Goal: Transaction & Acquisition: Book appointment/travel/reservation

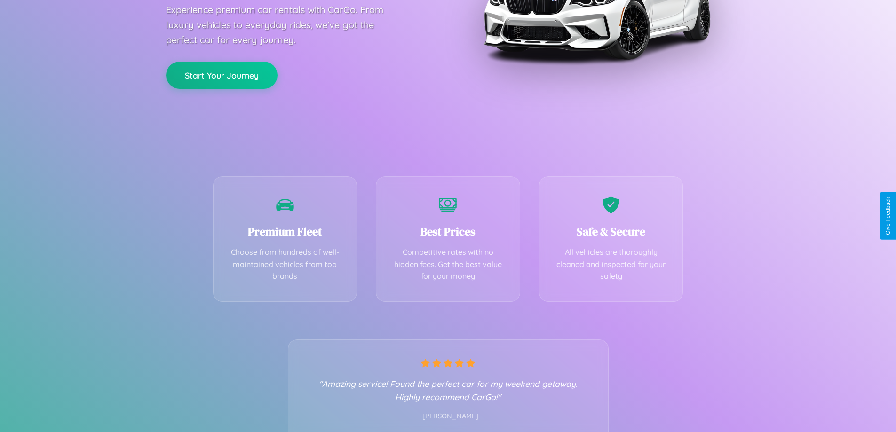
scroll to position [185, 0]
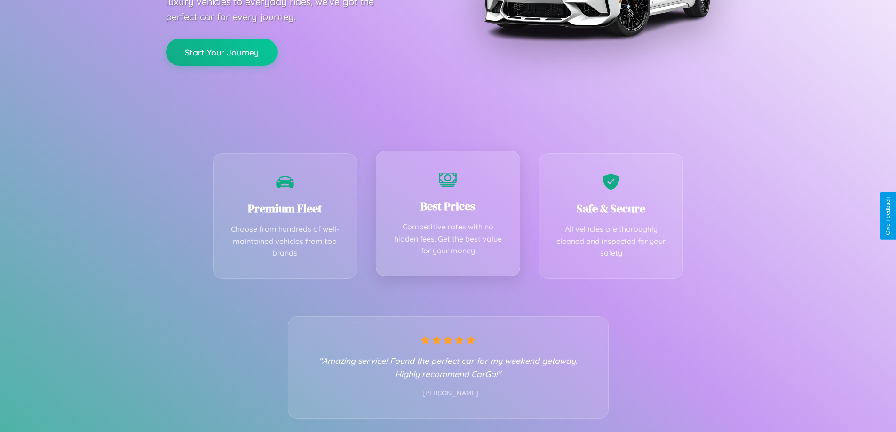
click at [448, 216] on div "Best Prices Competitive rates with no hidden fees. Get the best value for your …" at bounding box center [448, 214] width 144 height 126
click at [222, 51] on button "Start Your Journey" at bounding box center [221, 51] width 111 height 27
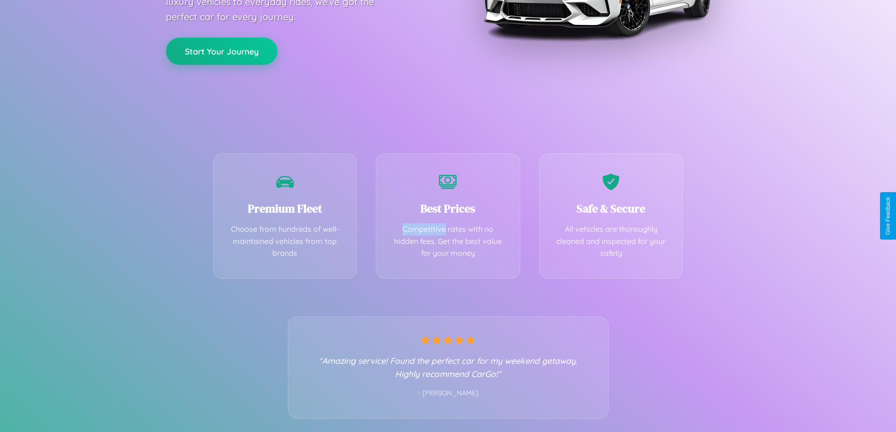
click at [222, 51] on button "Start Your Journey" at bounding box center [221, 51] width 111 height 27
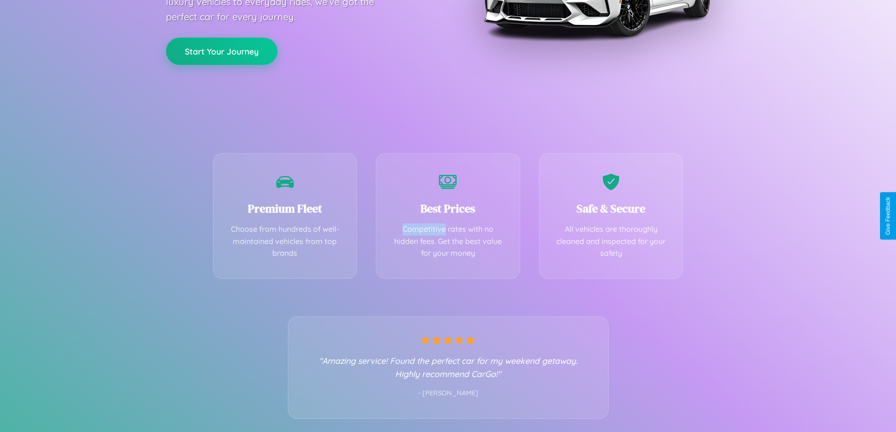
click at [222, 51] on button "Start Your Journey" at bounding box center [221, 51] width 111 height 27
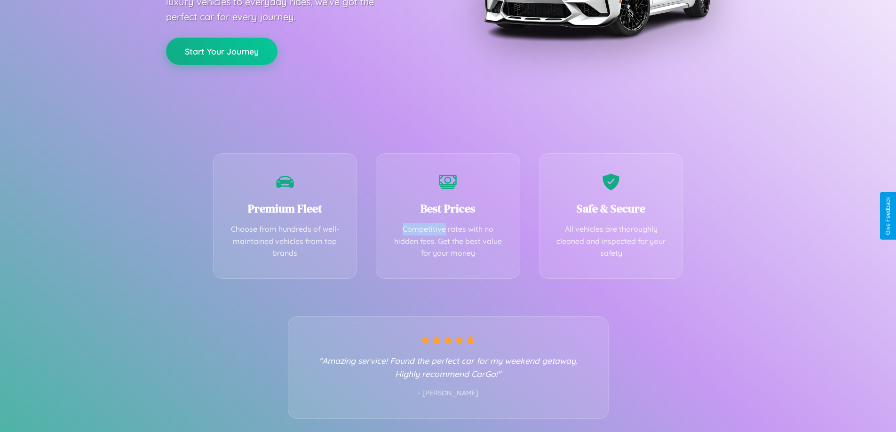
click at [222, 51] on button "Start Your Journey" at bounding box center [221, 51] width 111 height 27
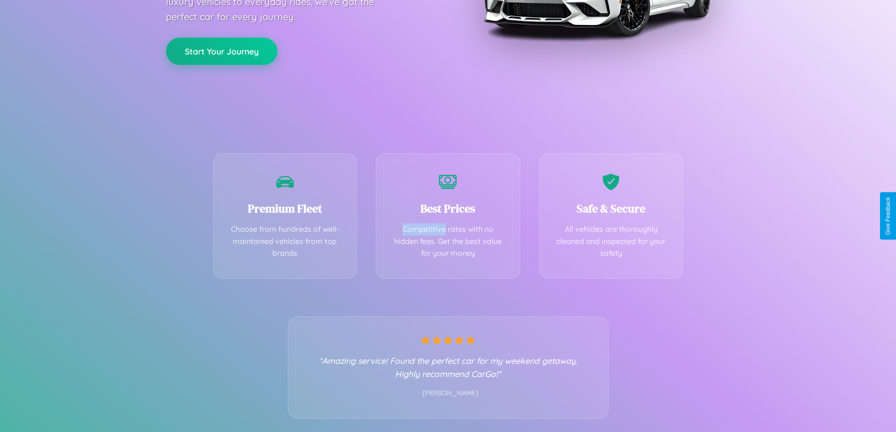
click at [222, 51] on button "Start Your Journey" at bounding box center [221, 51] width 111 height 27
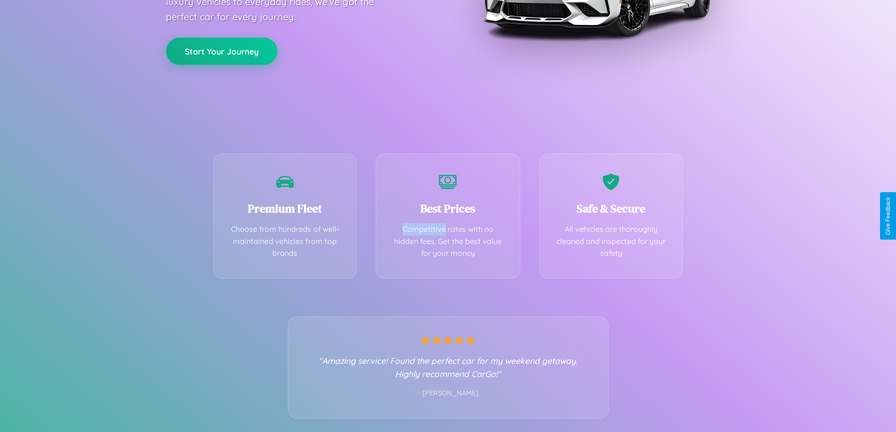
click at [222, 51] on button "Start Your Journey" at bounding box center [221, 51] width 111 height 27
